Goal: Information Seeking & Learning: Learn about a topic

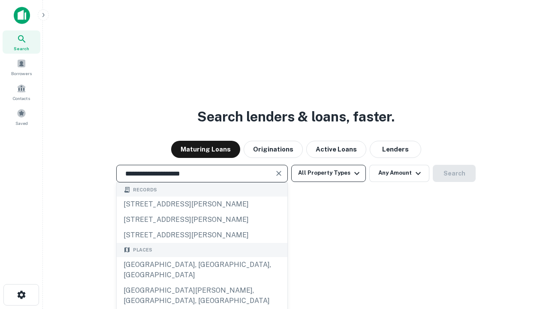
type input "**********"
click at [328, 173] on button "All Property Types" at bounding box center [328, 173] width 75 height 17
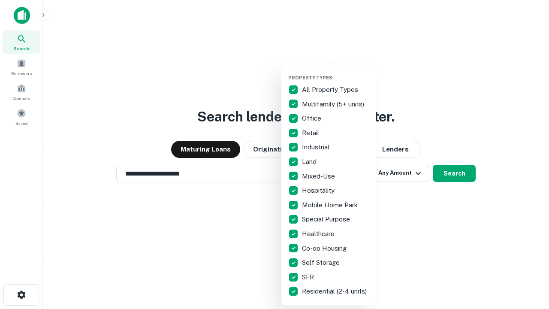
click at [335, 72] on button "button" at bounding box center [335, 72] width 94 height 0
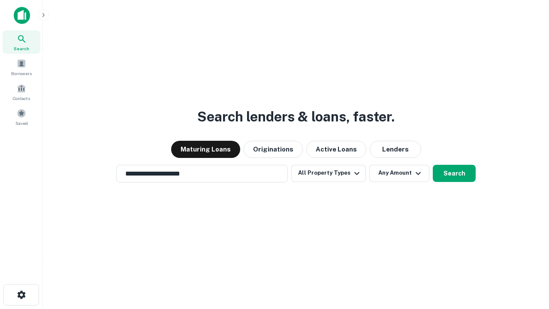
scroll to position [5, 103]
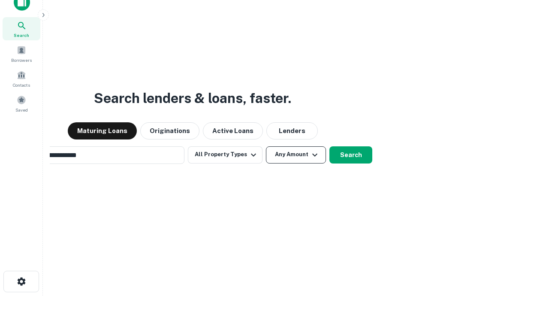
click at [266, 146] on button "Any Amount" at bounding box center [296, 154] width 60 height 17
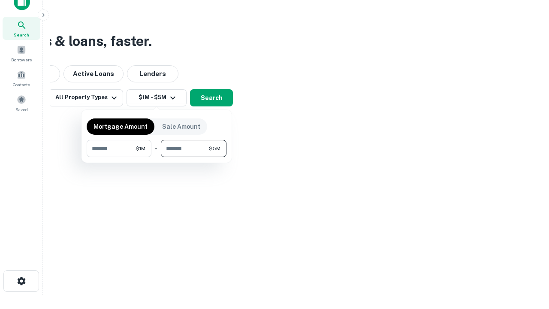
type input "*******"
click at [157, 157] on button "button" at bounding box center [157, 157] width 140 height 0
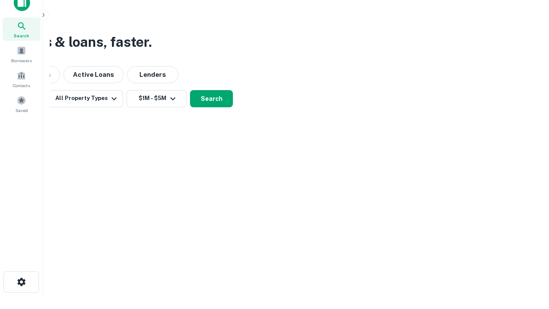
scroll to position [5, 158]
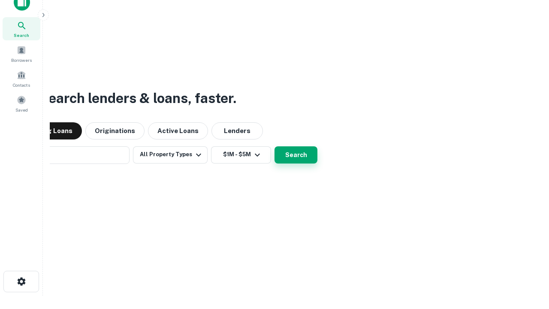
click at [274, 146] on button "Search" at bounding box center [295, 154] width 43 height 17
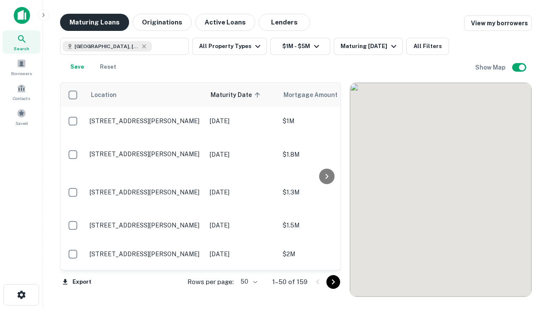
click at [94, 22] on button "Maturing Loans" at bounding box center [94, 22] width 69 height 17
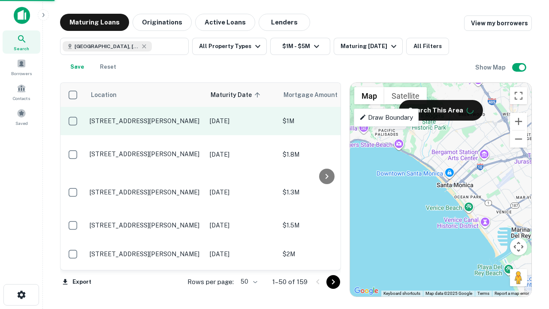
click at [145, 121] on p "[STREET_ADDRESS][PERSON_NAME]" at bounding box center [145, 121] width 111 height 8
